Goal: Information Seeking & Learning: Understand process/instructions

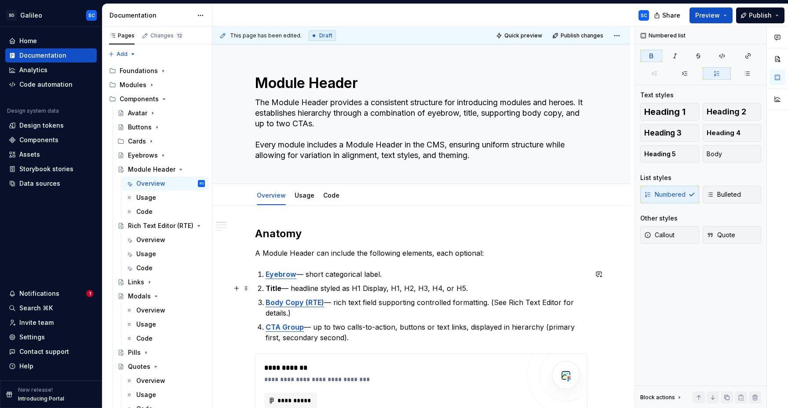
click at [277, 288] on strong "Title" at bounding box center [274, 288] width 16 height 9
click at [274, 288] on strong "Title" at bounding box center [274, 288] width 16 height 9
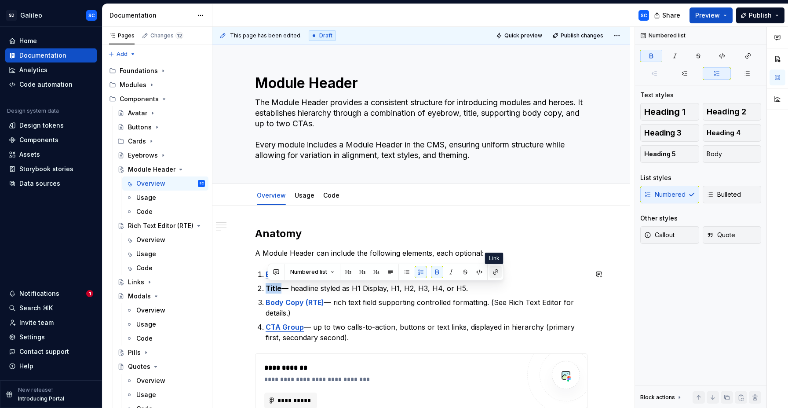
click at [495, 271] on button "button" at bounding box center [496, 272] width 12 height 12
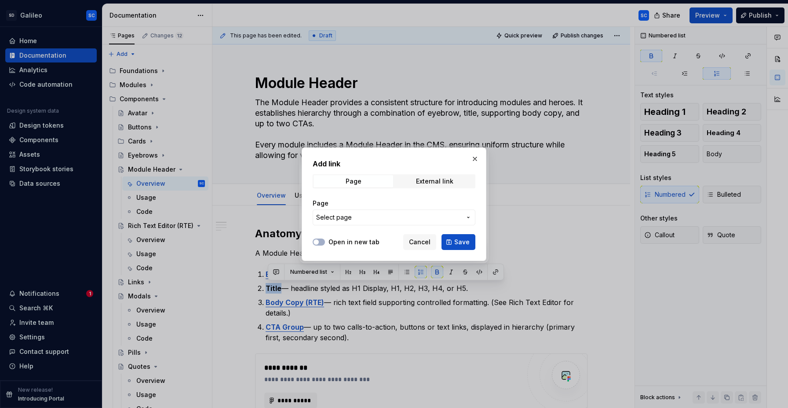
click at [400, 213] on span "Select page" at bounding box center [388, 217] width 145 height 9
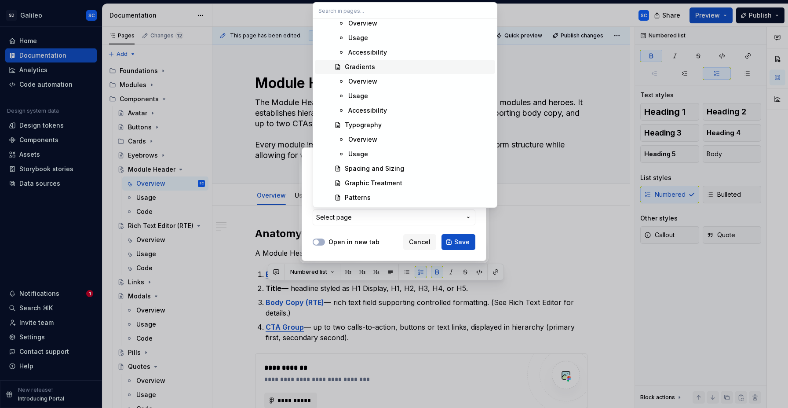
scroll to position [93, 0]
click at [372, 125] on div "Typography" at bounding box center [363, 123] width 37 height 9
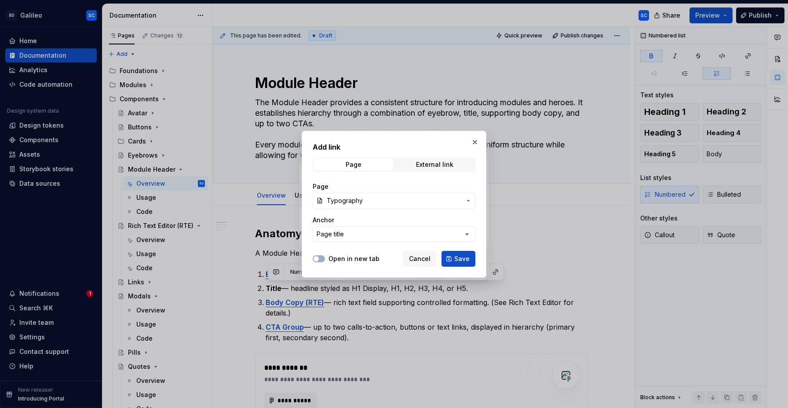
click at [467, 260] on span "Save" at bounding box center [461, 258] width 15 height 9
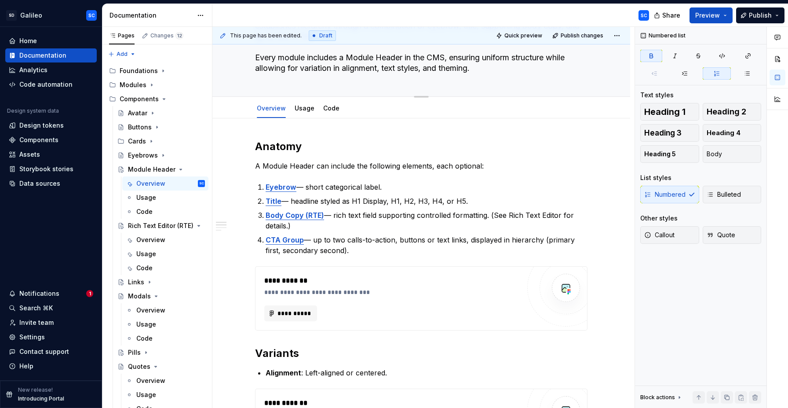
scroll to position [80, 0]
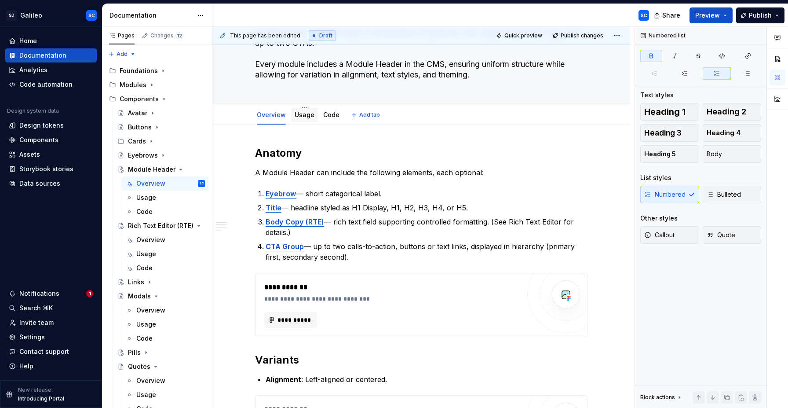
click at [307, 114] on link "Usage" at bounding box center [305, 114] width 20 height 7
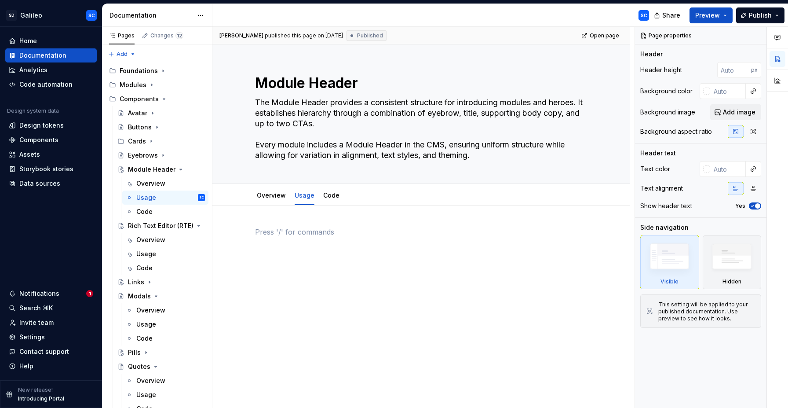
click at [299, 227] on p at bounding box center [421, 232] width 333 height 11
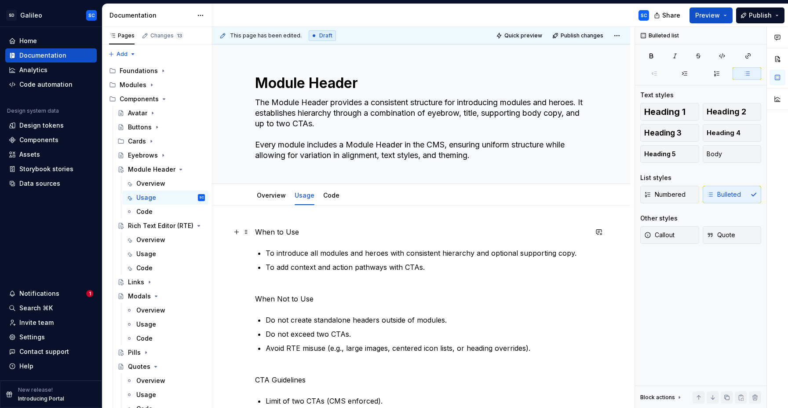
click at [302, 231] on p "When to Use" at bounding box center [421, 232] width 333 height 11
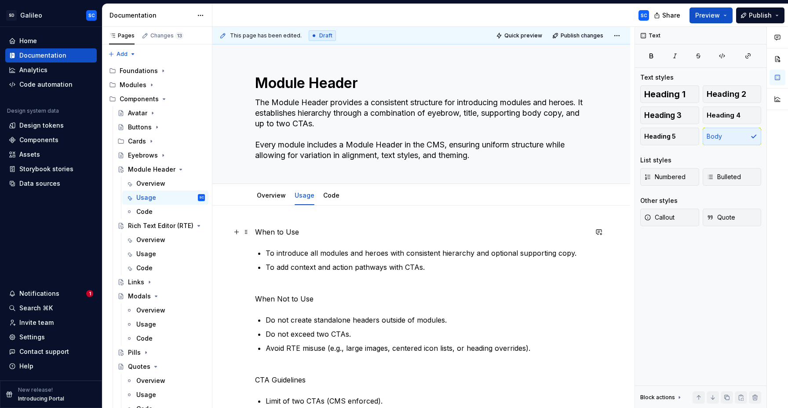
click at [302, 231] on p "When to Use" at bounding box center [421, 232] width 333 height 11
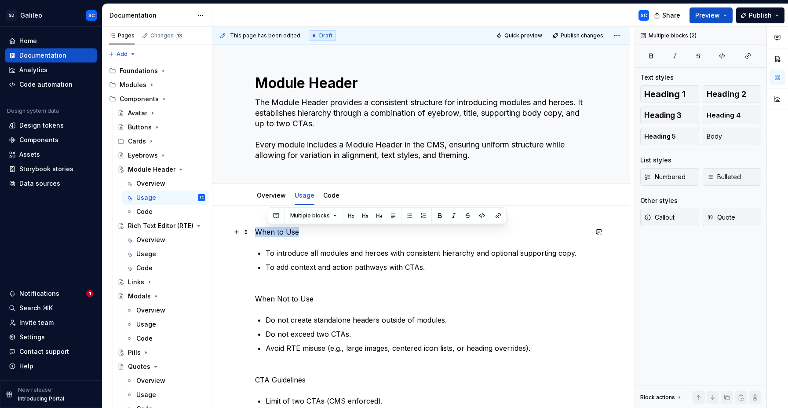
click at [302, 231] on p "When to Use" at bounding box center [421, 232] width 333 height 11
click at [311, 214] on button "button" at bounding box center [313, 215] width 12 height 12
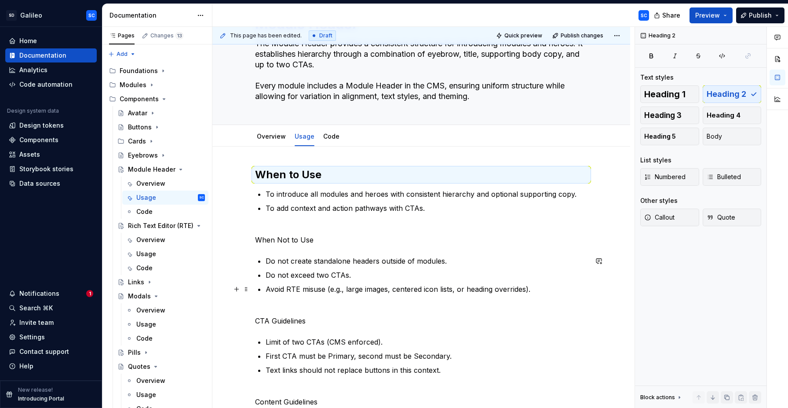
scroll to position [59, 0]
click at [296, 242] on p "When Not to Use" at bounding box center [421, 233] width 333 height 21
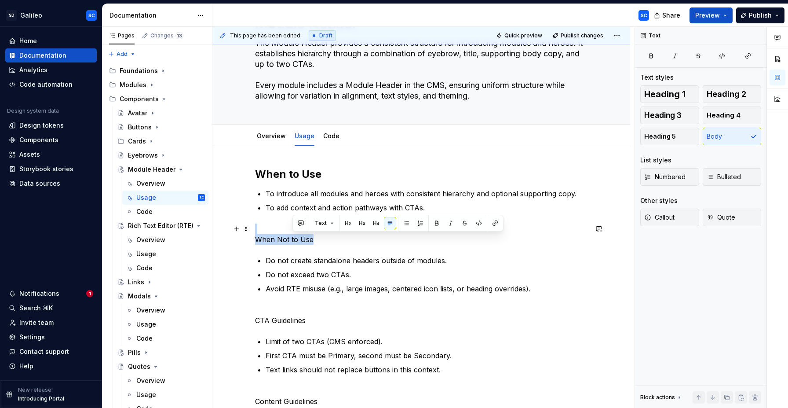
click at [296, 242] on p "When Not to Use" at bounding box center [421, 233] width 333 height 21
click at [285, 244] on p "When Not to Use" at bounding box center [421, 233] width 333 height 21
click at [267, 229] on p "When Not to Use" at bounding box center [421, 233] width 333 height 21
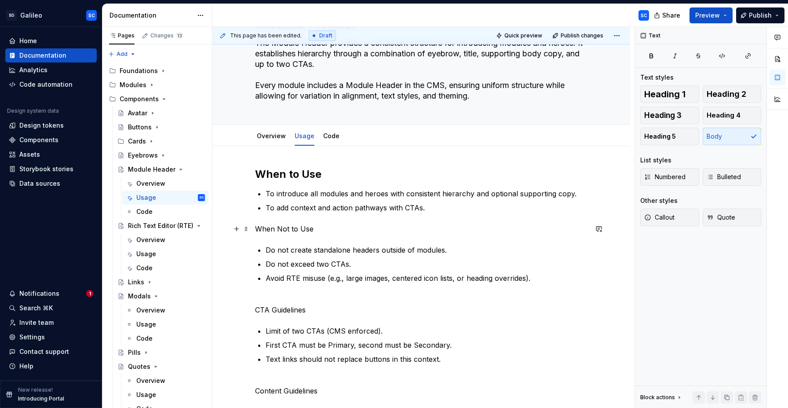
click at [296, 230] on p "When Not to Use" at bounding box center [421, 228] width 333 height 11
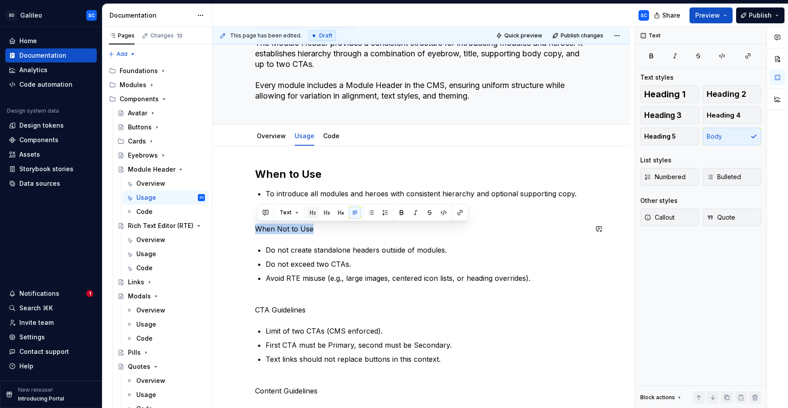
click at [308, 211] on button "button" at bounding box center [313, 212] width 12 height 12
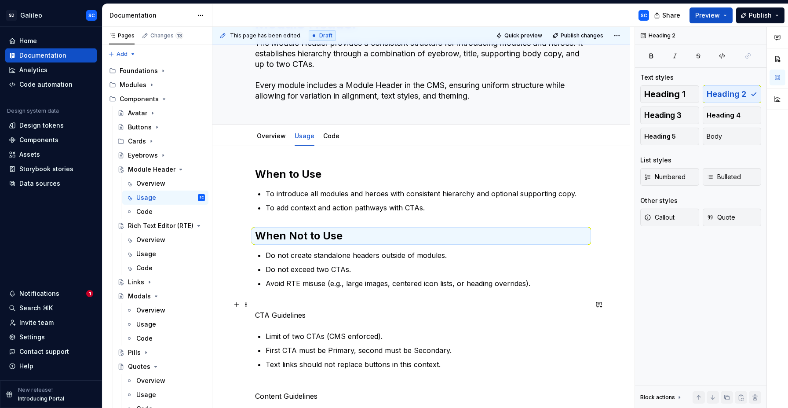
click at [294, 306] on p "CTA Guidelines" at bounding box center [421, 309] width 333 height 21
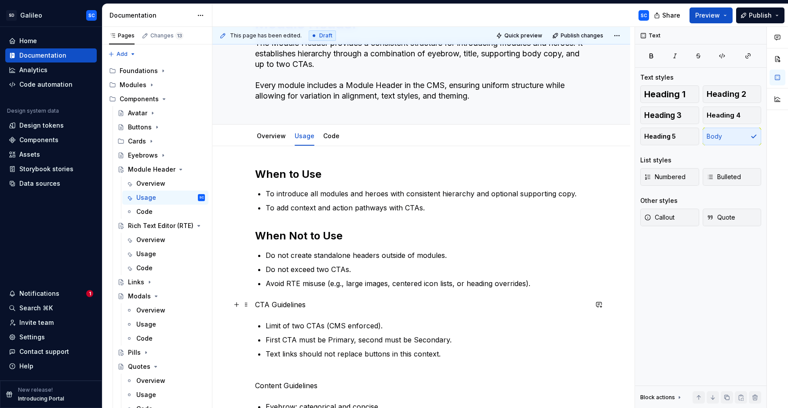
click at [295, 304] on p "CTA Guidelines" at bounding box center [421, 304] width 333 height 11
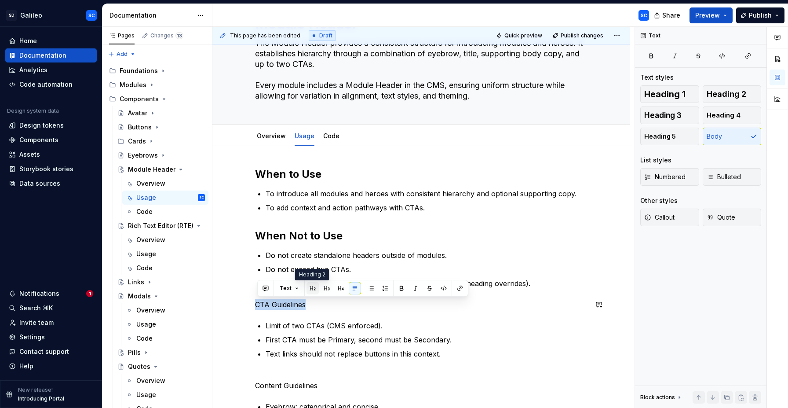
click at [312, 289] on button "button" at bounding box center [313, 288] width 12 height 12
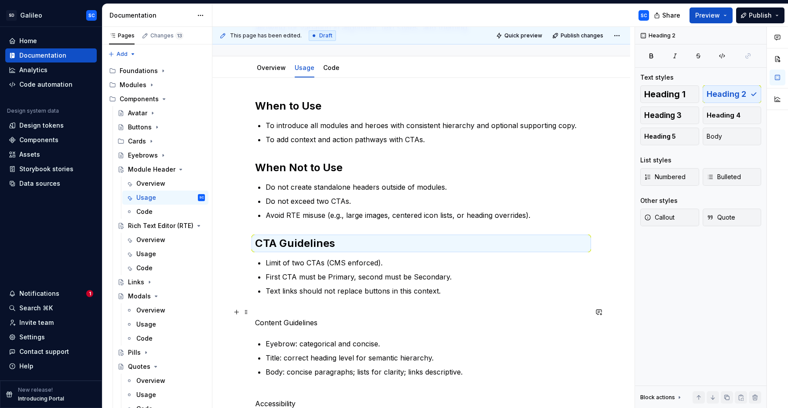
scroll to position [138, 0]
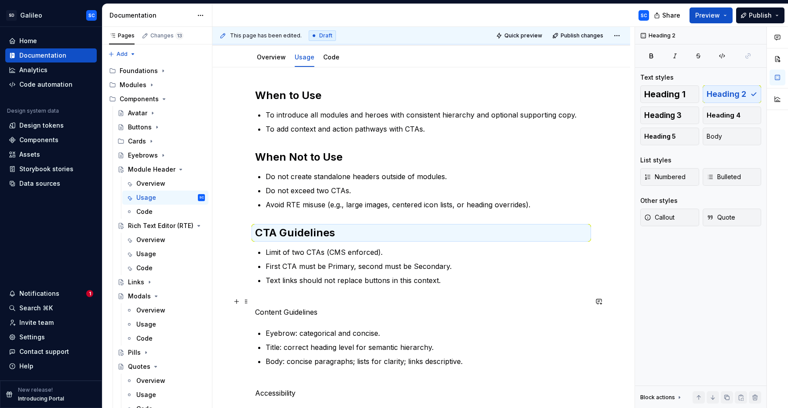
click at [300, 300] on p "Content Guidelines" at bounding box center [421, 306] width 333 height 21
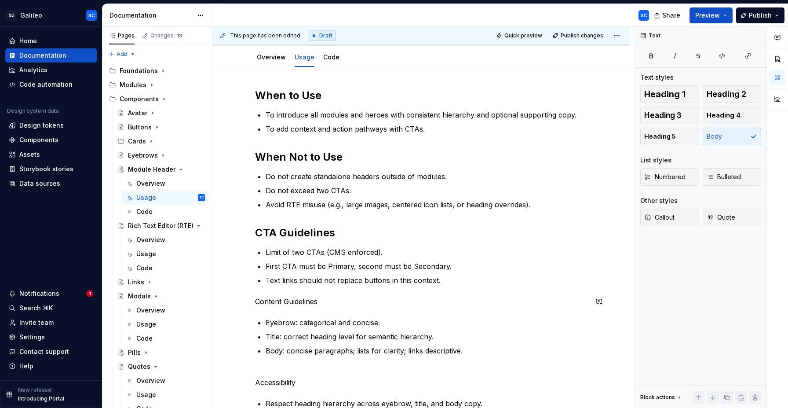
click at [300, 300] on p "Content Guidelines" at bounding box center [421, 301] width 333 height 11
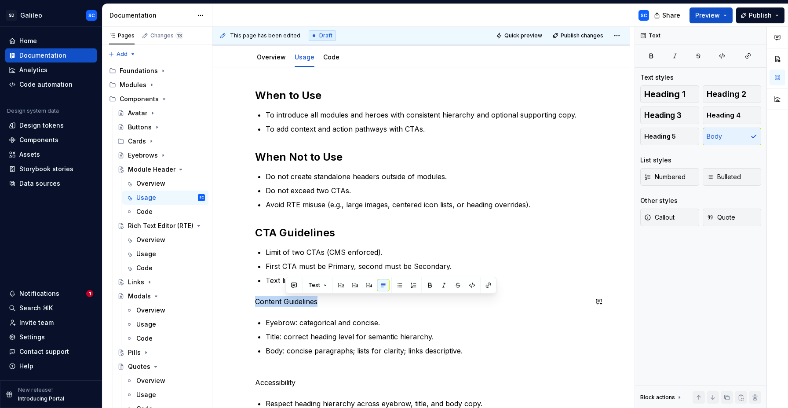
click at [300, 300] on p "Content Guidelines" at bounding box center [421, 301] width 333 height 11
click at [312, 286] on button "button" at bounding box center [313, 285] width 12 height 12
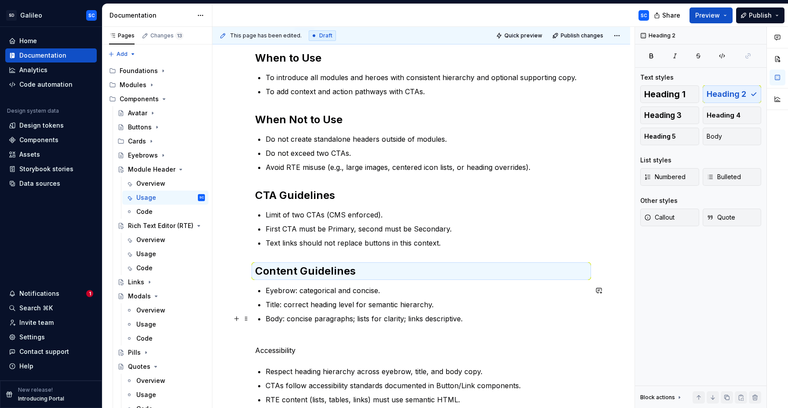
scroll to position [188, 0]
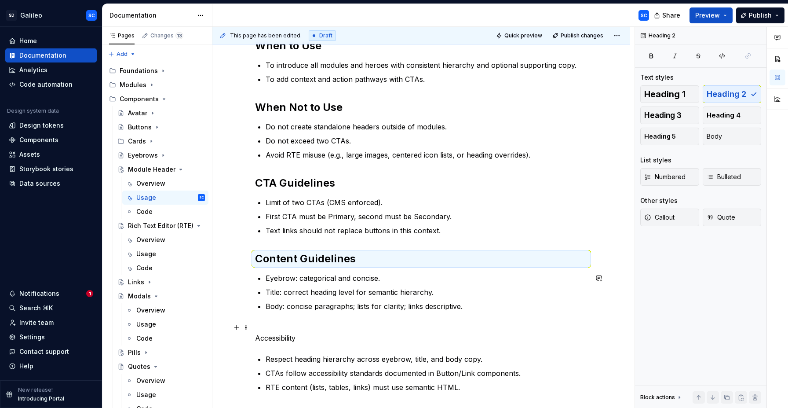
click at [297, 322] on p "Accessibility" at bounding box center [421, 332] width 333 height 21
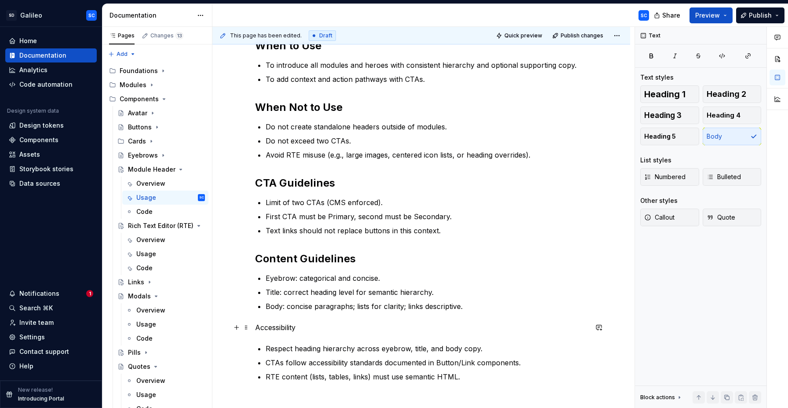
click at [286, 329] on p "Accessibility" at bounding box center [421, 327] width 333 height 11
click at [314, 313] on button "button" at bounding box center [313, 311] width 12 height 12
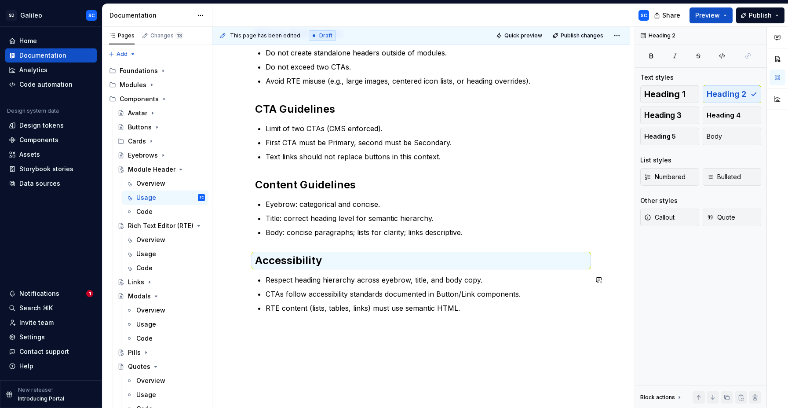
scroll to position [249, 0]
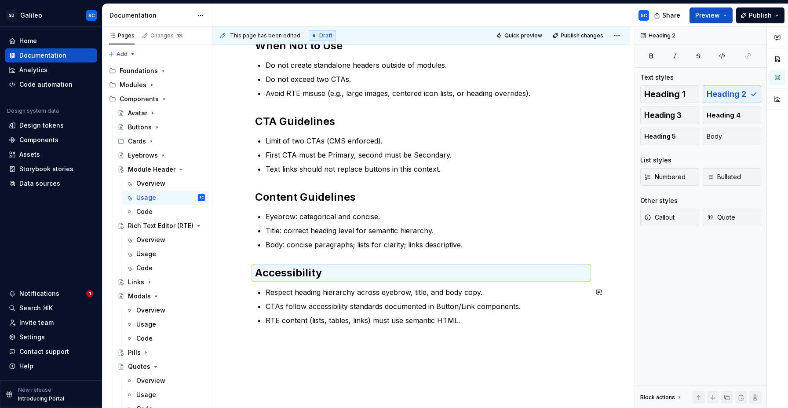
click at [315, 346] on div "When to Use To introduce all modules and heroes with consistent hierarchy and o…" at bounding box center [421, 207] width 418 height 502
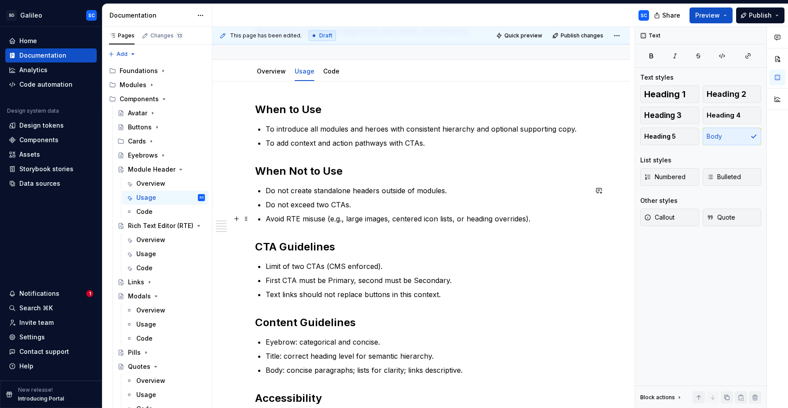
scroll to position [125, 0]
click at [355, 219] on p "Avoid RTE misuse (e.g., large images, centered icon lists, or heading overrides…" at bounding box center [427, 217] width 322 height 11
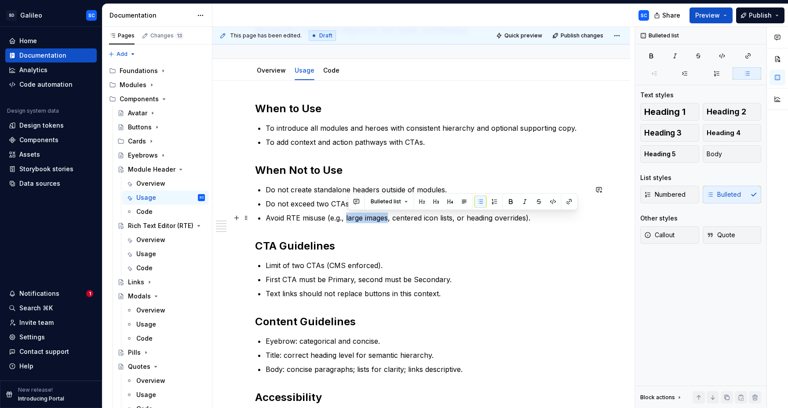
drag, startPoint x: 355, startPoint y: 219, endPoint x: 370, endPoint y: 219, distance: 15.0
click at [370, 220] on p "Avoid RTE misuse (e.g., large images, centered icon lists, or heading overrides…" at bounding box center [427, 217] width 322 height 11
type textarea "*"
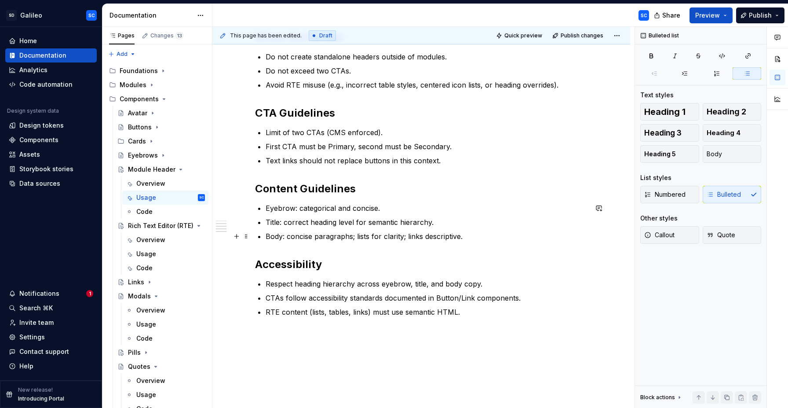
scroll to position [264, 0]
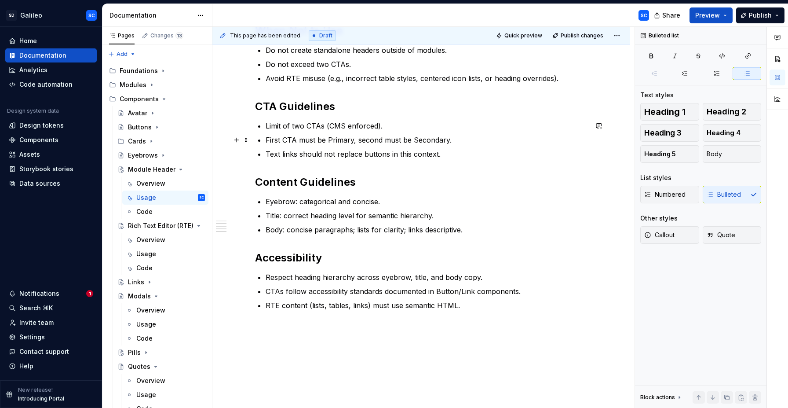
click at [274, 139] on p "First CTA must be Primary, second must be Secondary." at bounding box center [427, 140] width 322 height 11
click at [270, 140] on p "First CTA must be Primary, second must be Secondary." at bounding box center [427, 140] width 322 height 11
click at [326, 139] on p "If two CTAs, first CTA must be Primary, second must be Secondary." at bounding box center [427, 140] width 322 height 11
click at [352, 141] on p "If two CTAs, first CTA must be Primary, second must be Secondary." at bounding box center [427, 140] width 322 height 11
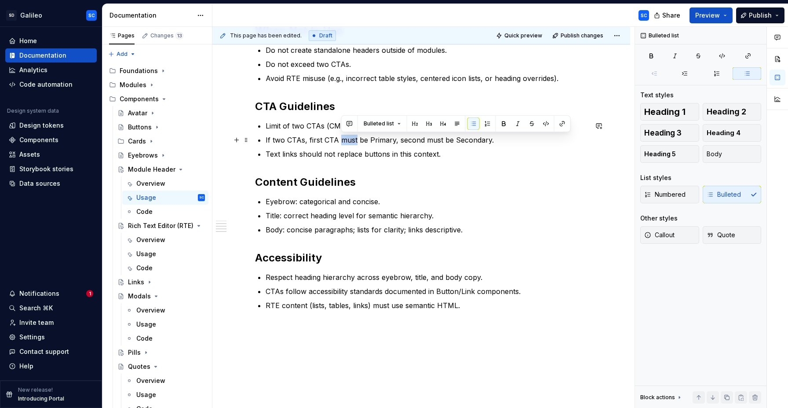
click at [352, 141] on p "If two CTAs, first CTA must be Primary, second must be Secondary." at bounding box center [427, 140] width 322 height 11
click at [434, 140] on p "If two CTAs, first CTA can be Primary, second must be Secondary." at bounding box center [427, 140] width 322 height 11
click at [504, 140] on p "If two CTAs, first CTA can be Primary, second must be Secondary." at bounding box center [427, 140] width 322 height 11
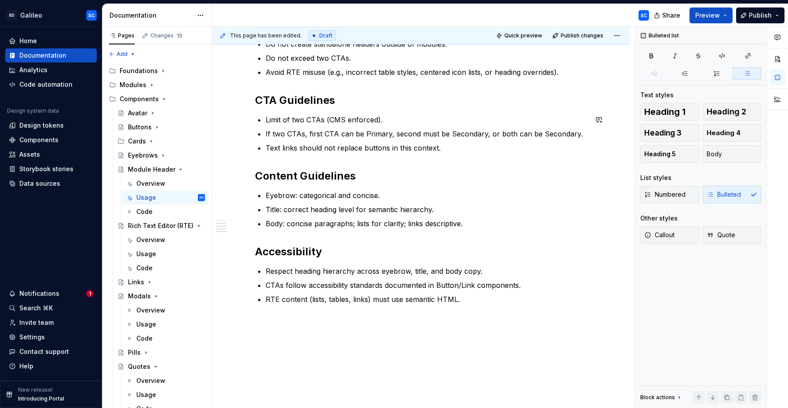
scroll to position [270, 0]
click at [498, 226] on p "Body: concise paragraphs; lists for clarity; links descriptive." at bounding box center [427, 224] width 322 height 11
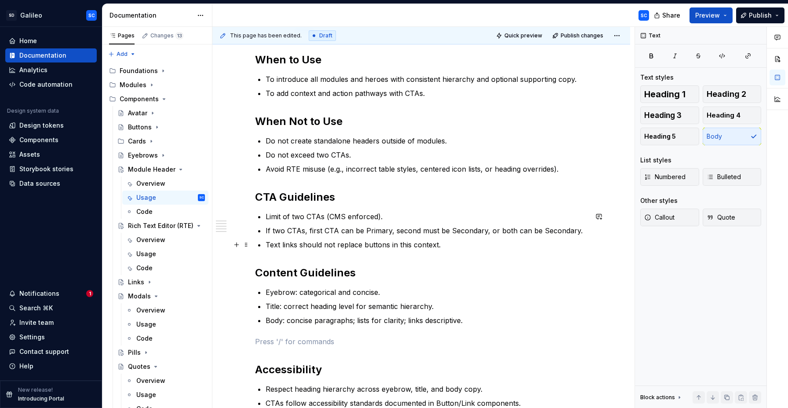
scroll to position [172, 0]
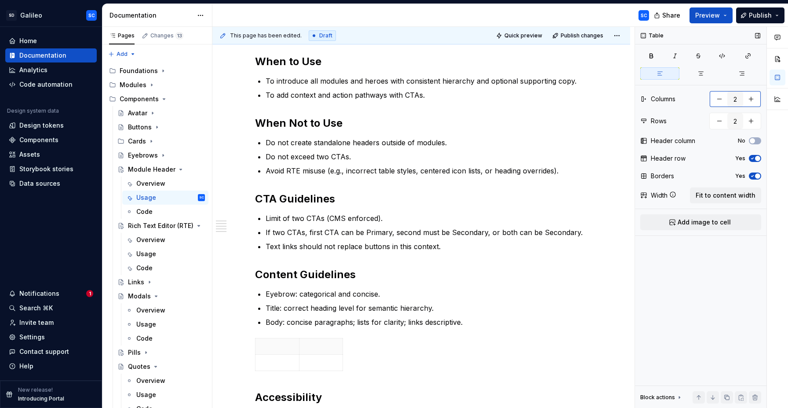
click at [752, 101] on button "button" at bounding box center [751, 99] width 16 height 16
type input "3"
click at [733, 196] on span "Fit to content width" at bounding box center [726, 195] width 60 height 9
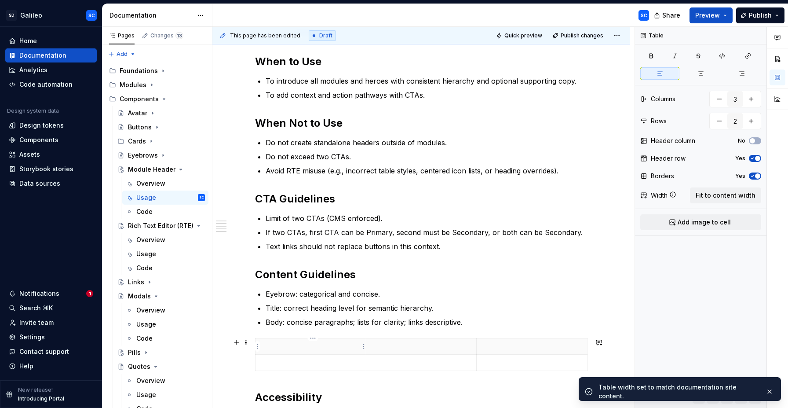
click at [301, 347] on p at bounding box center [311, 346] width 100 height 9
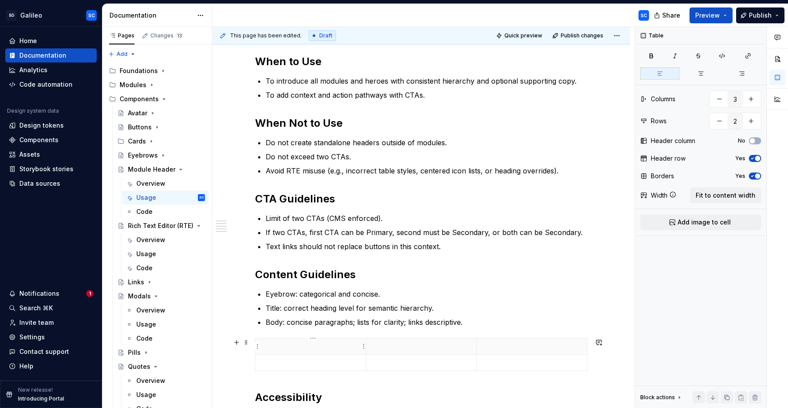
type textarea "*"
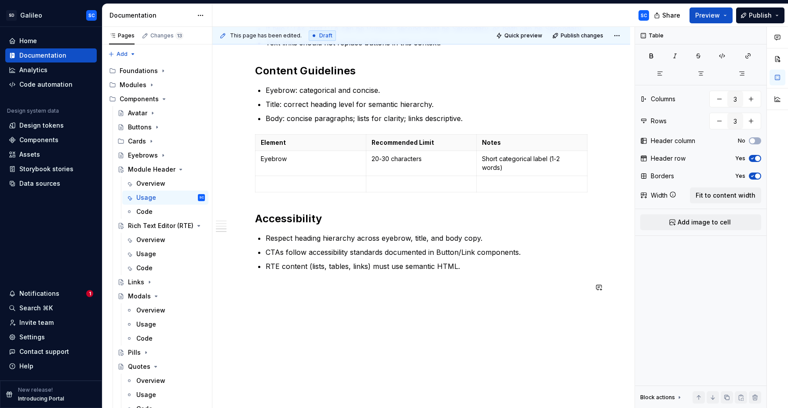
scroll to position [393, 0]
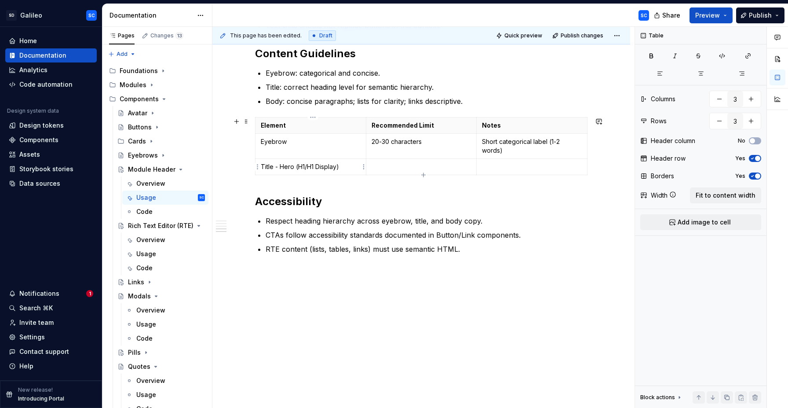
click at [307, 168] on p "Title - Hero (H1/H1 Display)" at bounding box center [311, 166] width 100 height 9
click at [311, 167] on p "Title - Hero (H1 /H1 Display)" at bounding box center [311, 166] width 100 height 9
click at [404, 168] on p at bounding box center [422, 166] width 100 height 9
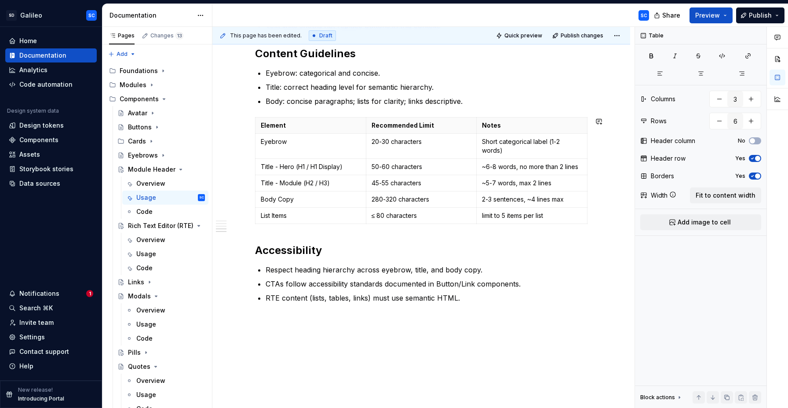
type input "7"
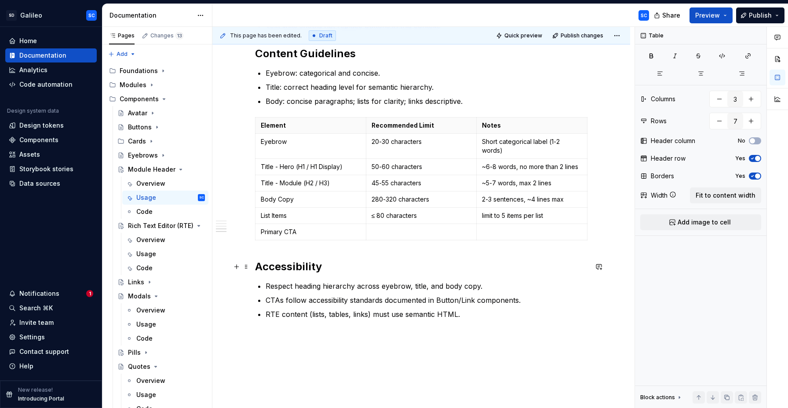
type textarea "*"
type input "8"
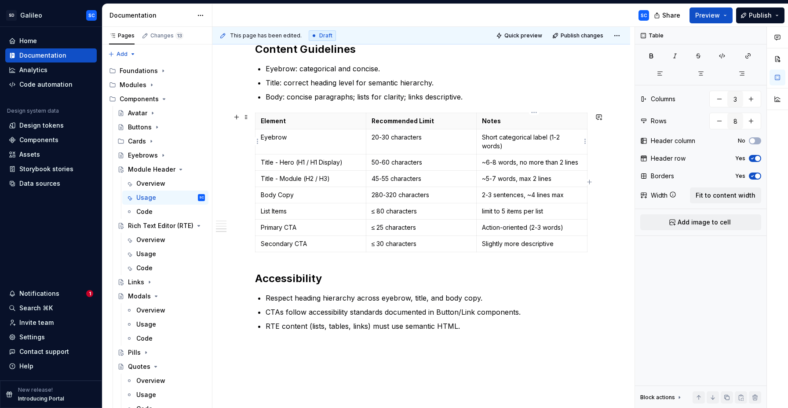
scroll to position [398, 0]
drag, startPoint x: 551, startPoint y: 138, endPoint x: 551, endPoint y: 146, distance: 7.5
click at [551, 146] on p "Short categorical label (1-2 words)" at bounding box center [532, 141] width 100 height 18
click at [550, 137] on p "Short categorical label (1-2 words)" at bounding box center [532, 141] width 100 height 18
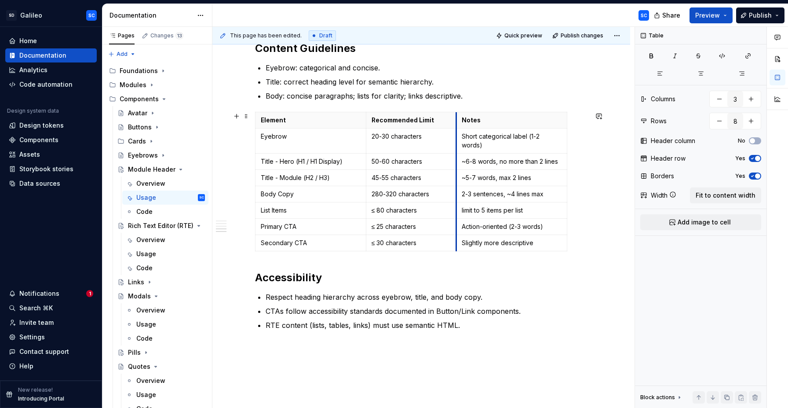
drag, startPoint x: 480, startPoint y: 120, endPoint x: 460, endPoint y: 121, distance: 20.3
click at [460, 121] on th "Notes" at bounding box center [512, 120] width 111 height 16
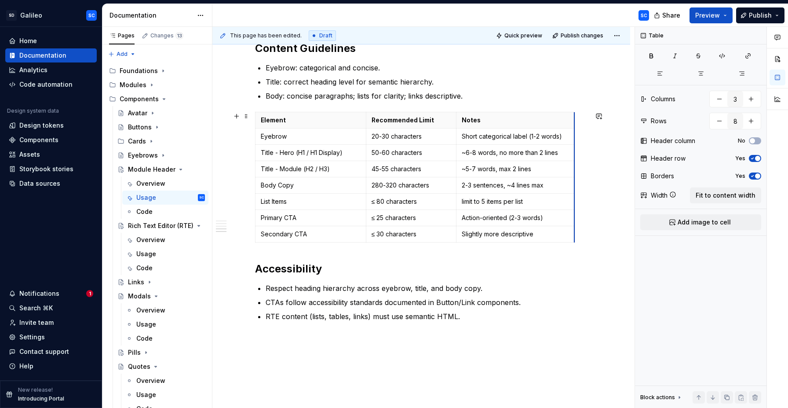
drag, startPoint x: 569, startPoint y: 120, endPoint x: 576, endPoint y: 119, distance: 7.5
click at [602, 148] on div "When to Use To introduce all modules and heroes with consistent hierarchy and o…" at bounding box center [421, 141] width 418 height 668
click at [272, 153] on p "Title - Hero (H1 / H1 Display)" at bounding box center [311, 152] width 100 height 9
click at [508, 290] on p "Respect heading hierarchy across eyebrow, title, and body copy." at bounding box center [427, 288] width 322 height 11
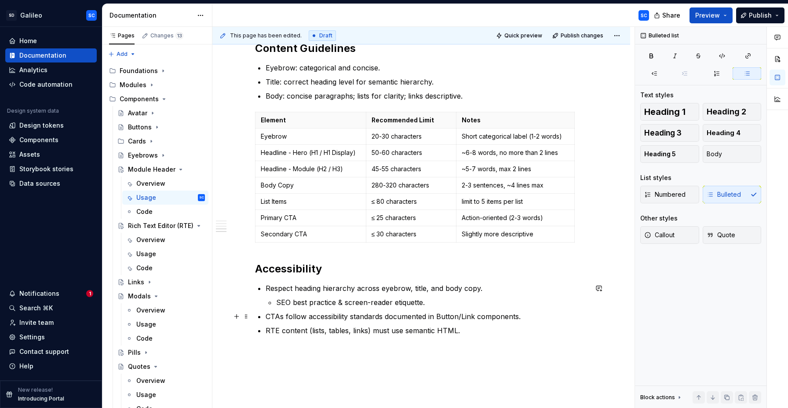
click at [387, 320] on p "CTAs follow accessibility standards documented in Button/Link components." at bounding box center [427, 316] width 322 height 11
click at [409, 301] on p "SEO best practice & screen-reader etiquette." at bounding box center [431, 302] width 311 height 11
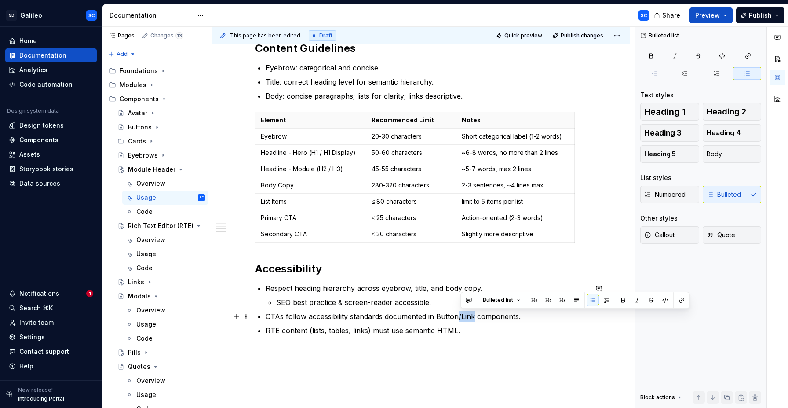
drag, startPoint x: 468, startPoint y: 316, endPoint x: 477, endPoint y: 316, distance: 9.2
click at [476, 316] on p "CTAs follow accessibility standards documented in Button/Link components." at bounding box center [427, 316] width 322 height 11
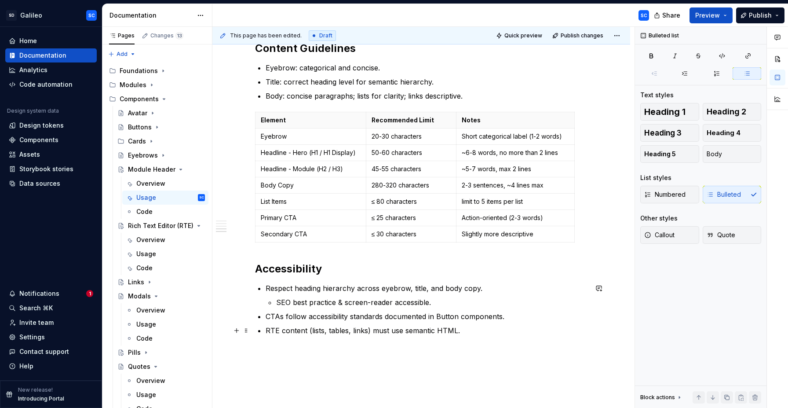
click at [483, 330] on p "RTE content (lists, tables, links) must use semantic HTML." at bounding box center [427, 330] width 322 height 11
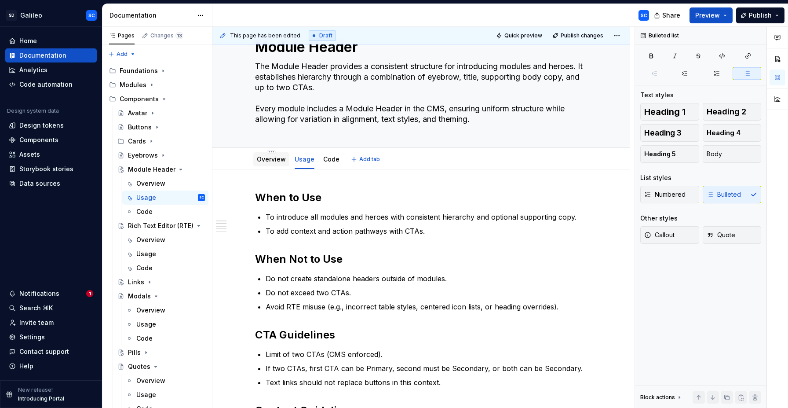
scroll to position [33, 0]
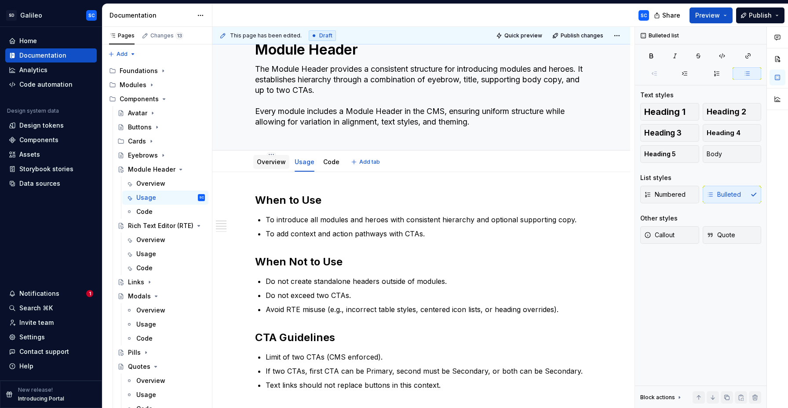
click at [277, 163] on link "Overview" at bounding box center [271, 161] width 29 height 7
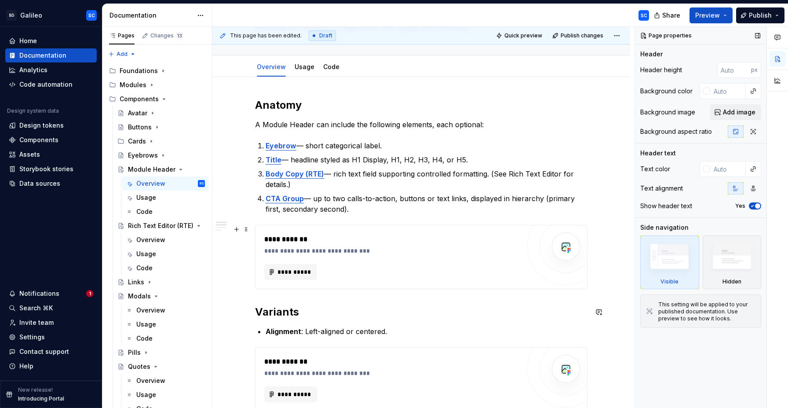
scroll to position [120, 0]
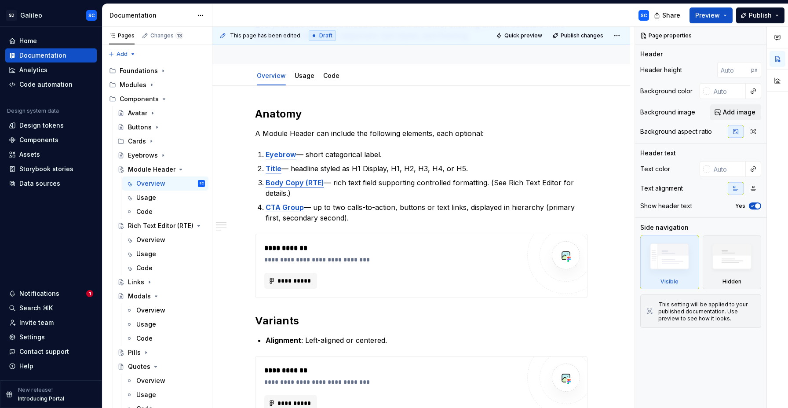
type textarea "*"
